Goal: Task Accomplishment & Management: Use online tool/utility

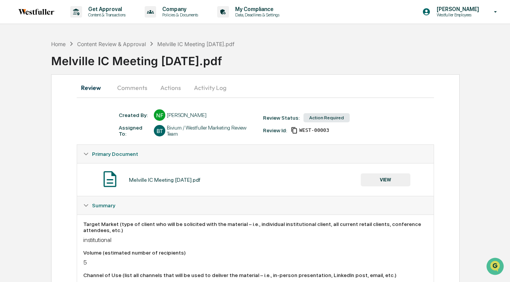
click at [204, 87] on button "Activity Log" at bounding box center [210, 88] width 45 height 18
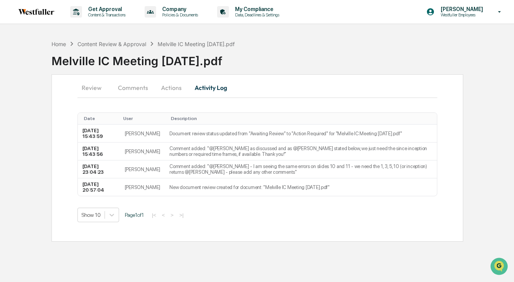
click at [165, 87] on button "Actions" at bounding box center [171, 88] width 34 height 18
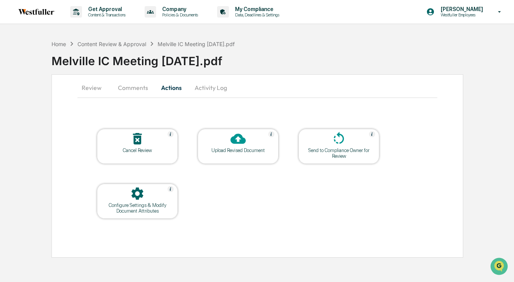
click at [229, 135] on div at bounding box center [238, 139] width 76 height 16
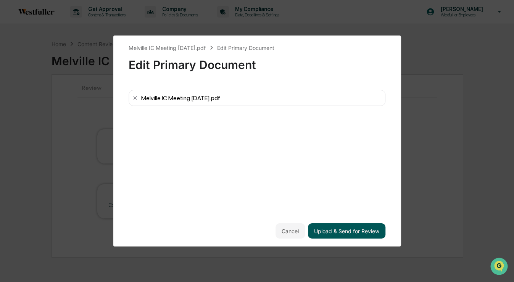
click at [342, 229] on button "Upload & Send for Review" at bounding box center [346, 231] width 77 height 15
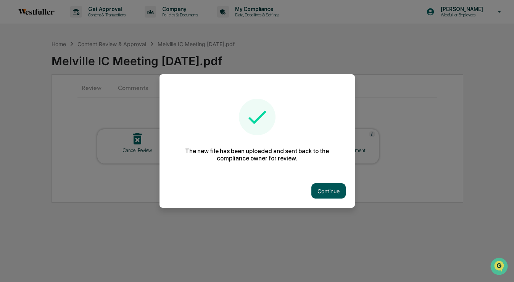
click at [320, 186] on button "Continue" at bounding box center [328, 191] width 34 height 15
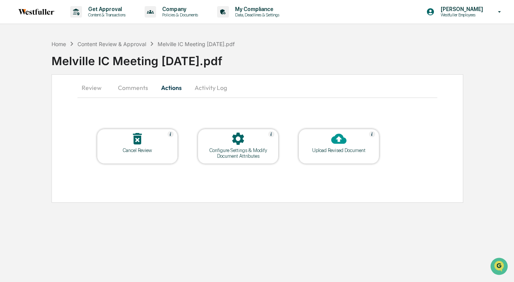
click at [142, 88] on button "Comments" at bounding box center [133, 88] width 42 height 18
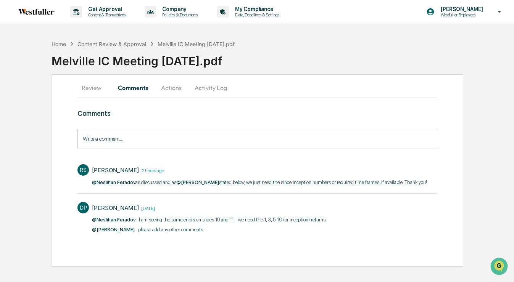
click at [149, 141] on input "Write a comment..." at bounding box center [257, 139] width 360 height 20
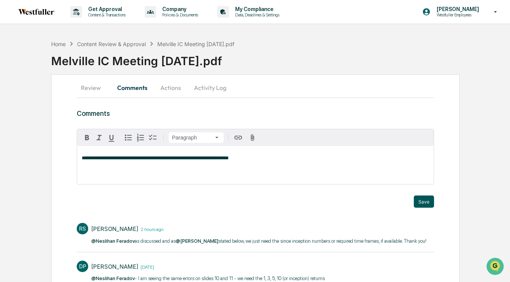
click at [416, 201] on button "Save" at bounding box center [424, 202] width 20 height 12
